Goal: Find specific page/section: Find specific page/section

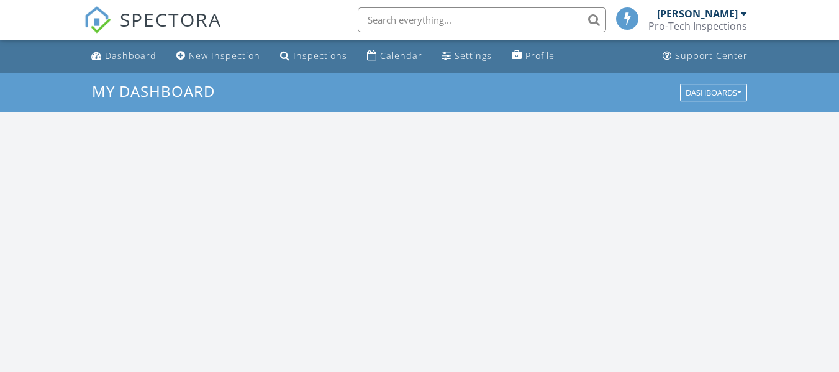
scroll to position [1150, 859]
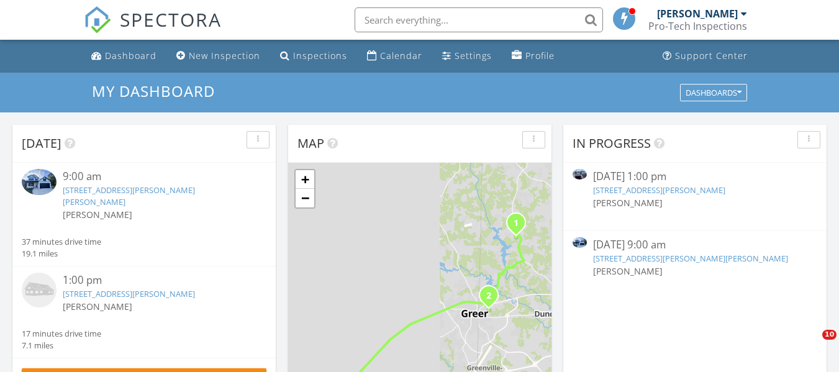
click at [659, 193] on link "[STREET_ADDRESS][PERSON_NAME]" at bounding box center [659, 190] width 132 height 11
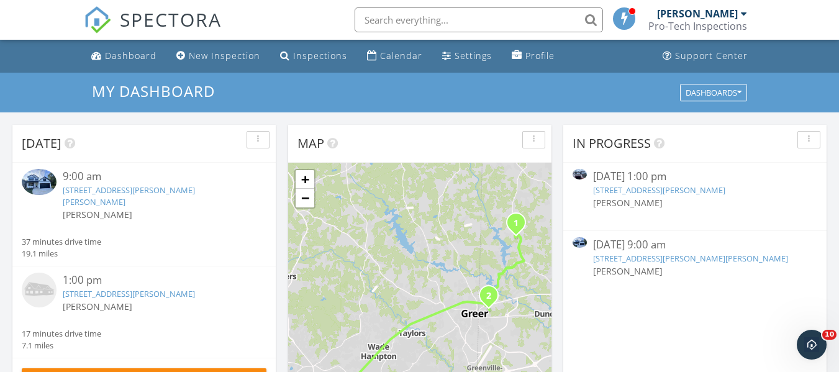
click at [648, 259] on link "[STREET_ADDRESS][PERSON_NAME][PERSON_NAME]" at bounding box center [690, 258] width 195 height 11
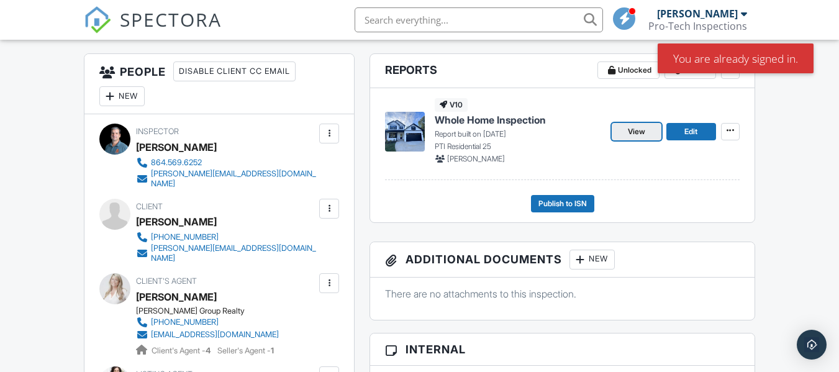
click at [642, 139] on link "View" at bounding box center [637, 131] width 50 height 17
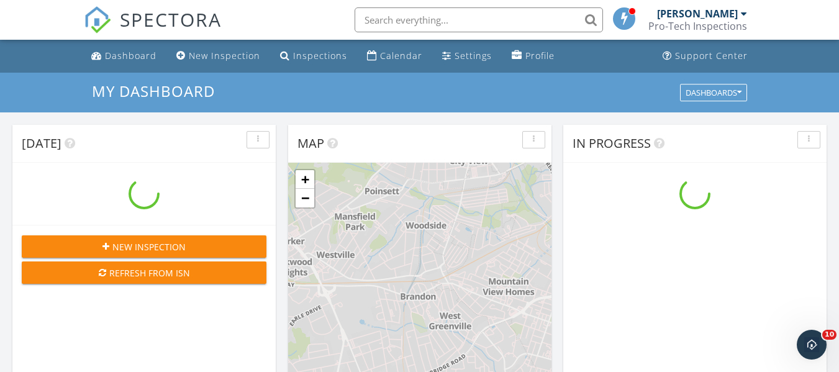
scroll to position [1150, 859]
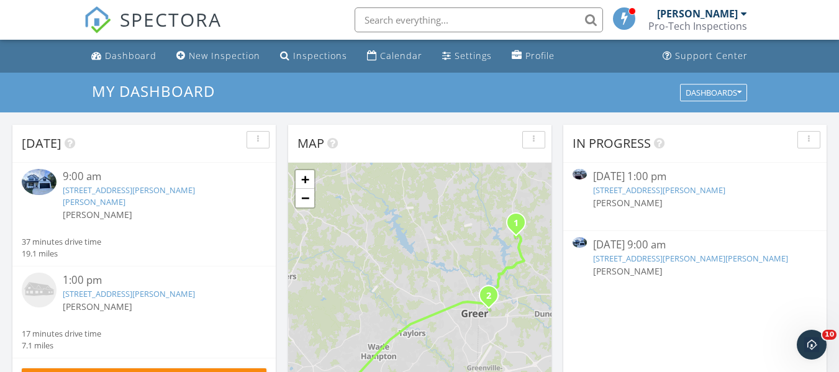
click at [650, 260] on link "13 Lyman Lake Rd, Lyman, SC 29365" at bounding box center [690, 258] width 195 height 11
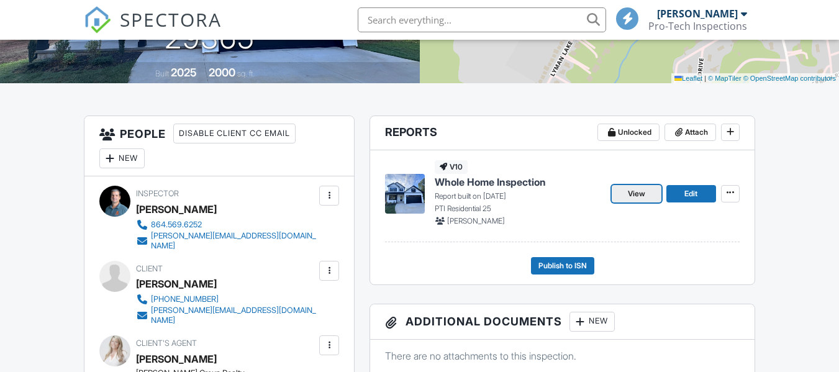
click at [636, 201] on link "View" at bounding box center [637, 193] width 50 height 17
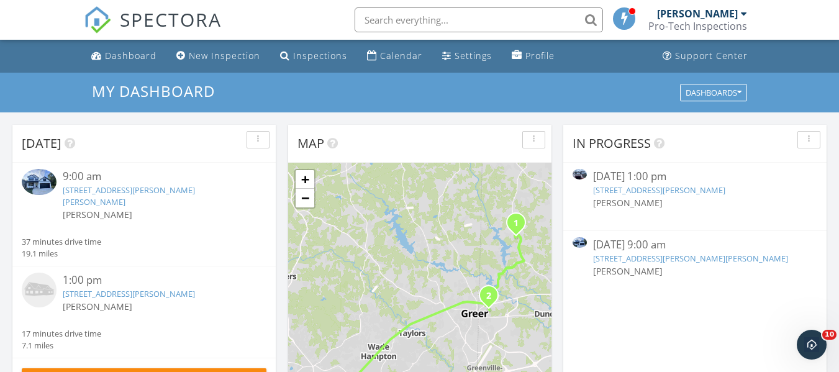
click at [638, 258] on link "[STREET_ADDRESS][PERSON_NAME][PERSON_NAME]" at bounding box center [690, 258] width 195 height 11
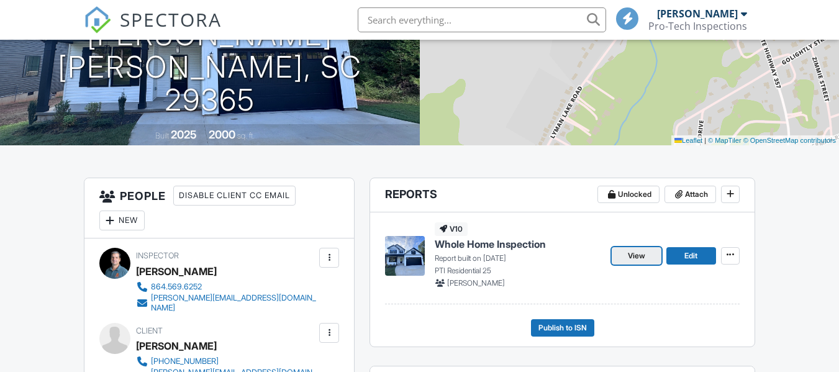
click at [632, 258] on span "View" at bounding box center [636, 256] width 17 height 12
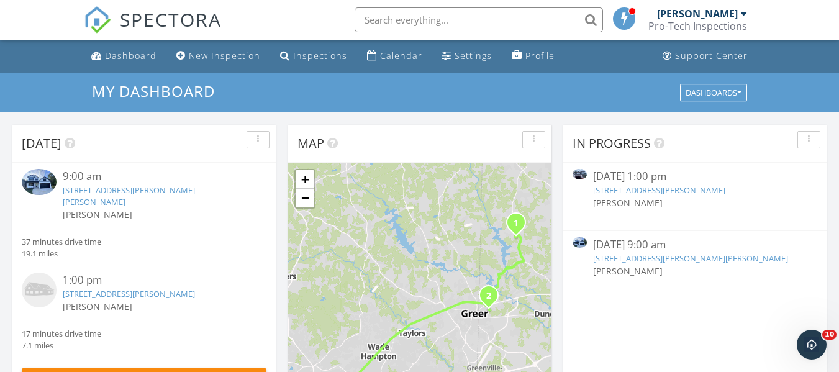
click at [633, 265] on span "[PERSON_NAME]" at bounding box center [628, 271] width 70 height 12
click at [631, 257] on link "13 Lyman Lake Rd, Lyman, SC 29365" at bounding box center [690, 258] width 195 height 11
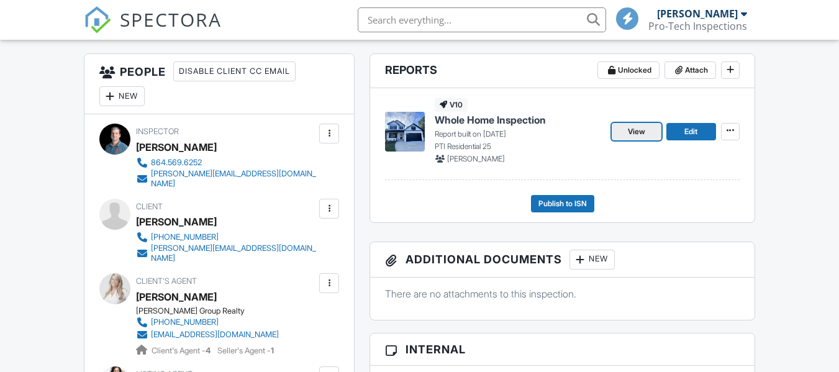
click at [628, 132] on span "View" at bounding box center [636, 131] width 17 height 12
